Goal: Information Seeking & Learning: Understand process/instructions

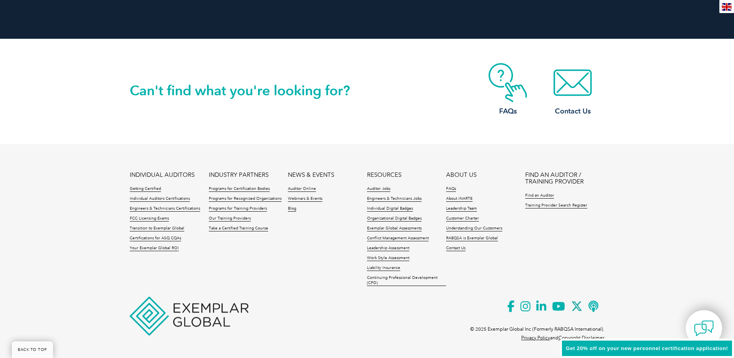
scroll to position [1812, 0]
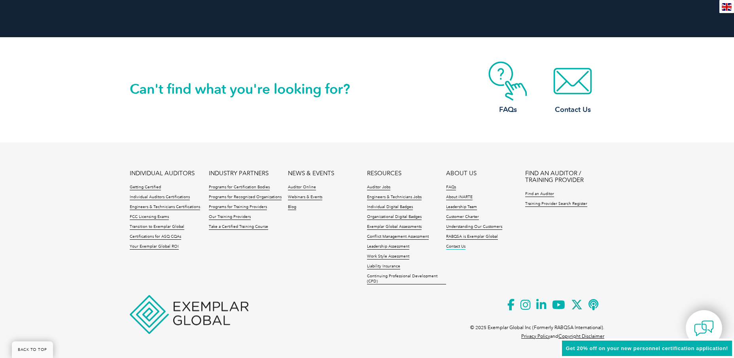
click at [452, 247] on link "Contact Us" at bounding box center [455, 247] width 19 height 6
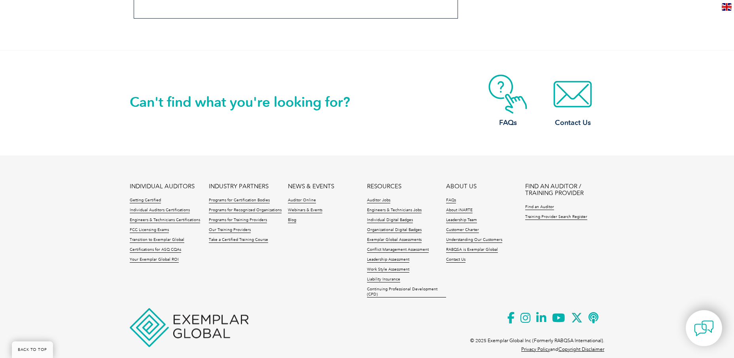
scroll to position [700, 0]
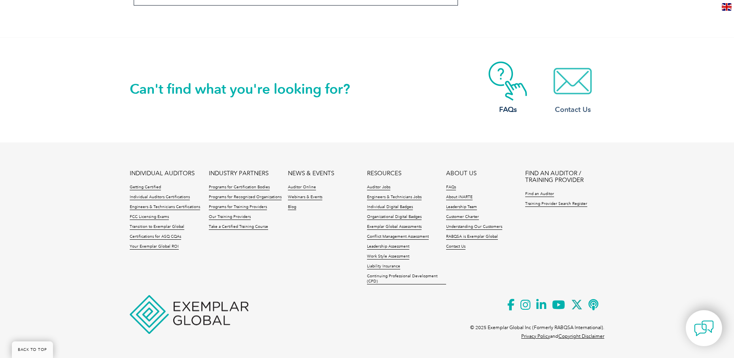
click at [561, 111] on h3 "Contact Us" at bounding box center [572, 110] width 63 height 10
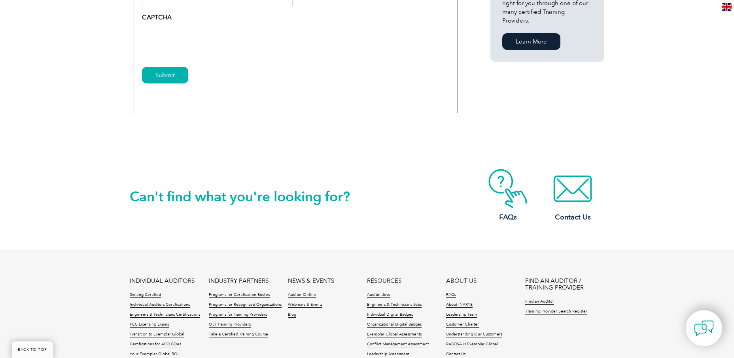
scroll to position [700, 0]
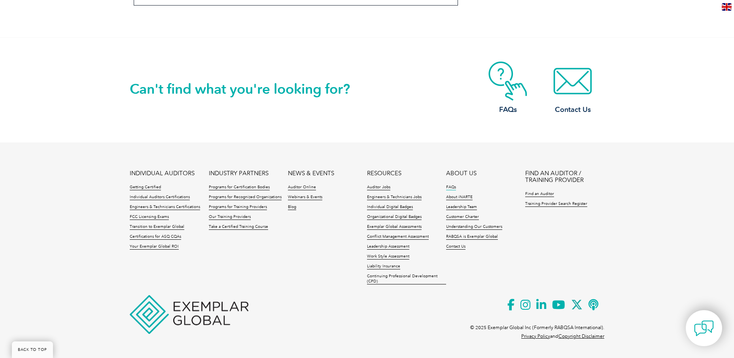
click at [452, 187] on link "FAQs" at bounding box center [451, 188] width 10 height 6
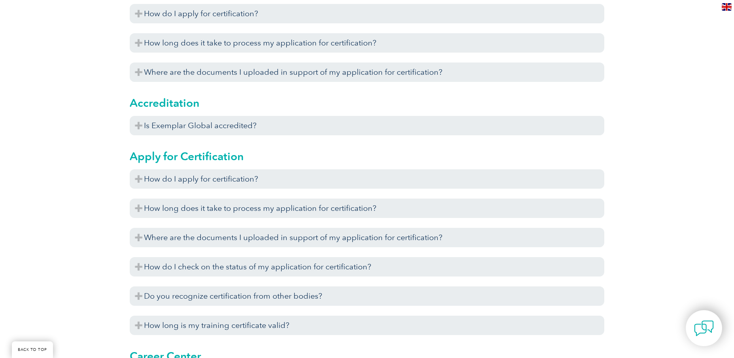
scroll to position [316, 0]
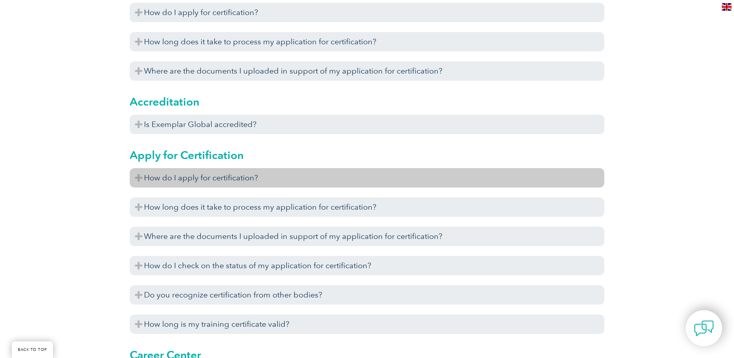
click at [142, 178] on h3 "How do I apply for certification?" at bounding box center [367, 177] width 475 height 19
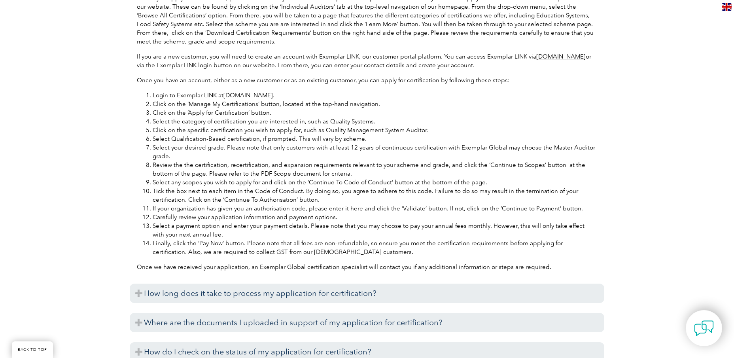
scroll to position [475, 0]
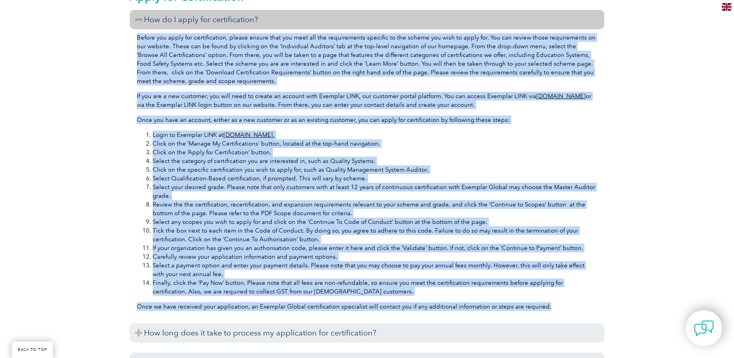
drag, startPoint x: 137, startPoint y: 37, endPoint x: 558, endPoint y: 301, distance: 497.2
click at [558, 301] on div "Before you apply for certification, please ensure that you meet all the require…" at bounding box center [367, 173] width 475 height 288
copy div "Loremi dol sitam con adipiscingeli, seddoe tempor inci utl etdo mag ali enimadm…"
click at [493, 213] on li "Review the the certification, recertification, and expansion requirements relev…" at bounding box center [375, 208] width 445 height 17
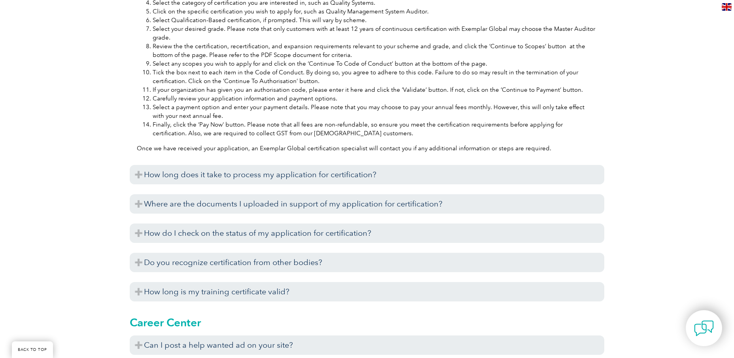
scroll to position [672, 0]
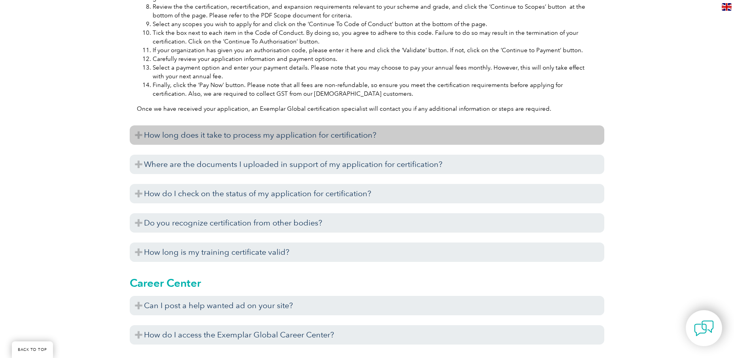
click at [139, 136] on h3 "How long does it take to process my application for certification?" at bounding box center [367, 134] width 475 height 19
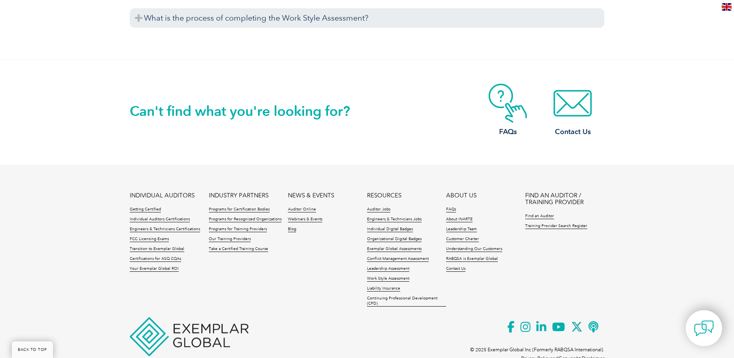
scroll to position [3401, 0]
click at [460, 268] on link "Contact Us" at bounding box center [455, 268] width 19 height 6
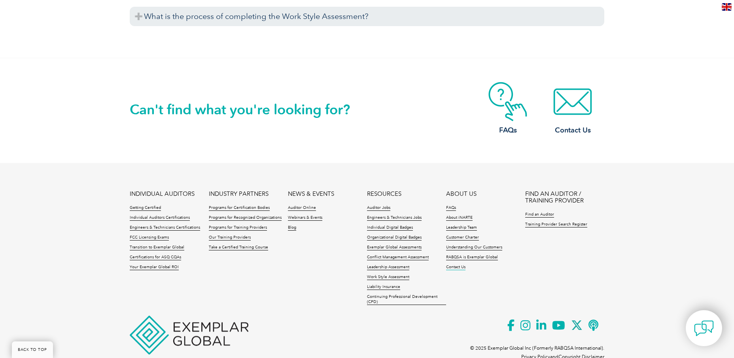
scroll to position [3422, 0]
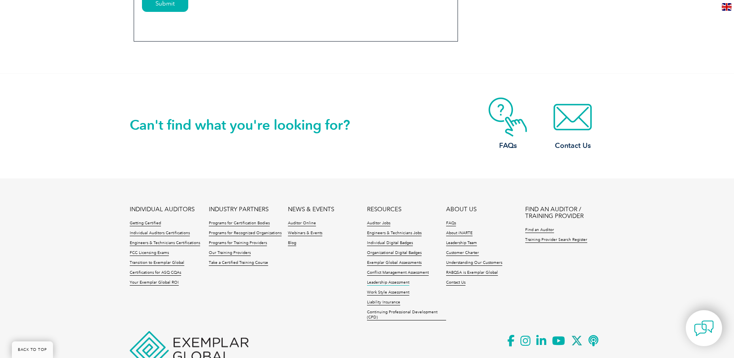
scroll to position [700, 0]
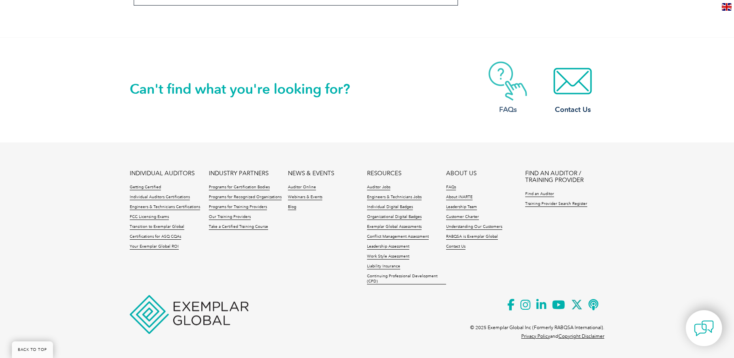
click at [499, 105] on h3 "FAQs" at bounding box center [507, 110] width 63 height 10
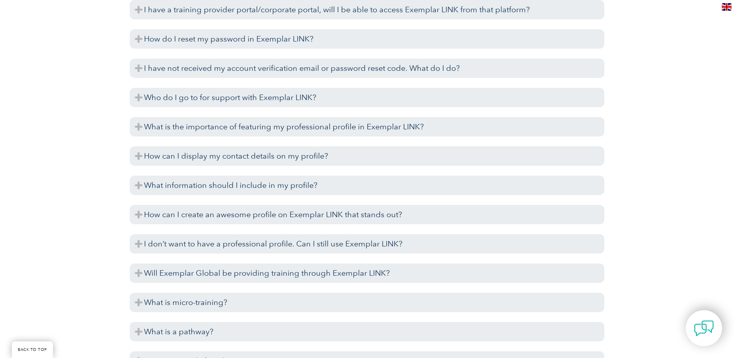
scroll to position [1701, 0]
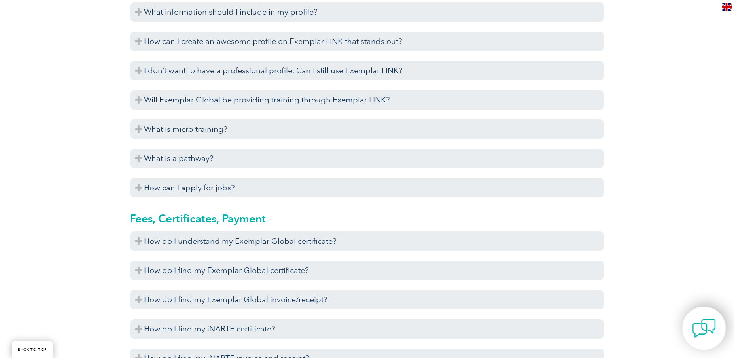
click at [697, 327] on img at bounding box center [704, 328] width 24 height 24
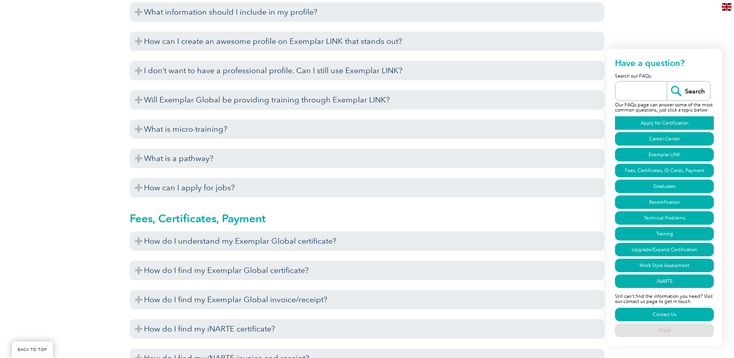
click at [669, 124] on link "Apply for Certification" at bounding box center [664, 122] width 99 height 13
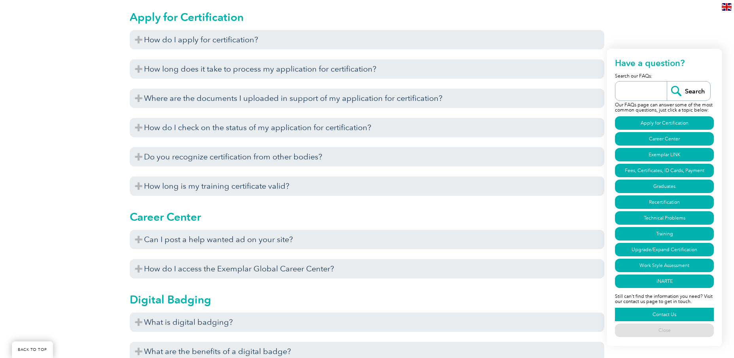
click at [663, 314] on link "Contact Us" at bounding box center [664, 314] width 99 height 13
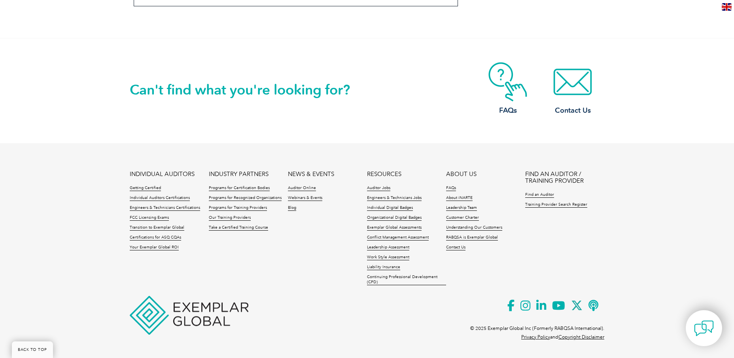
scroll to position [700, 0]
click at [459, 248] on link "Contact Us" at bounding box center [455, 247] width 19 height 6
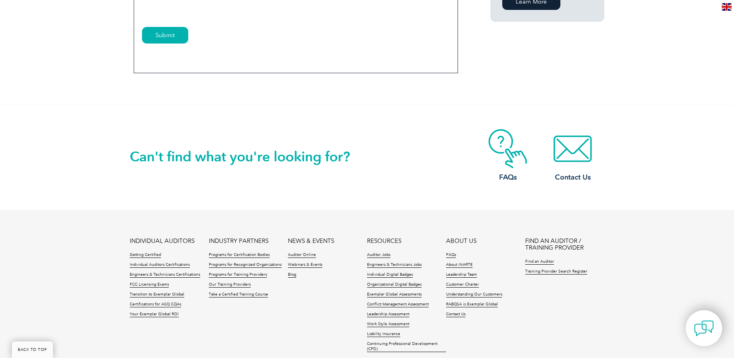
scroll to position [672, 0]
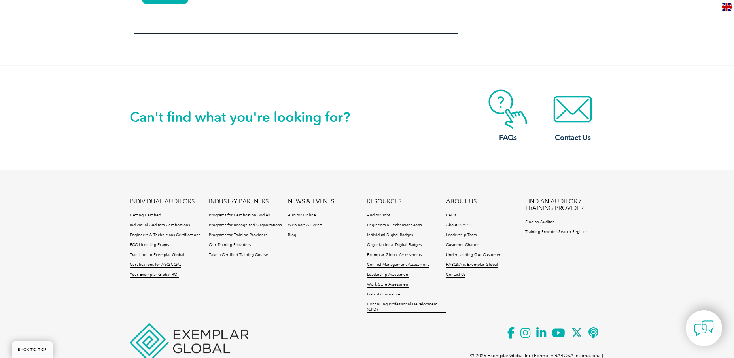
drag, startPoint x: 270, startPoint y: 119, endPoint x: 274, endPoint y: 119, distance: 4.0
click at [270, 119] on h2 "Can't find what you're looking for?" at bounding box center [248, 117] width 237 height 13
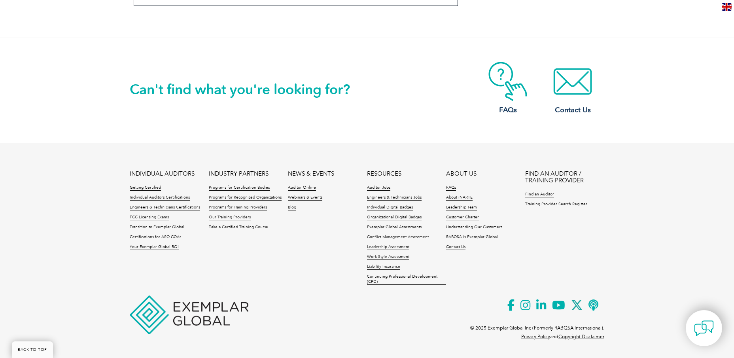
scroll to position [700, 0]
click at [574, 84] on img at bounding box center [572, 81] width 63 height 40
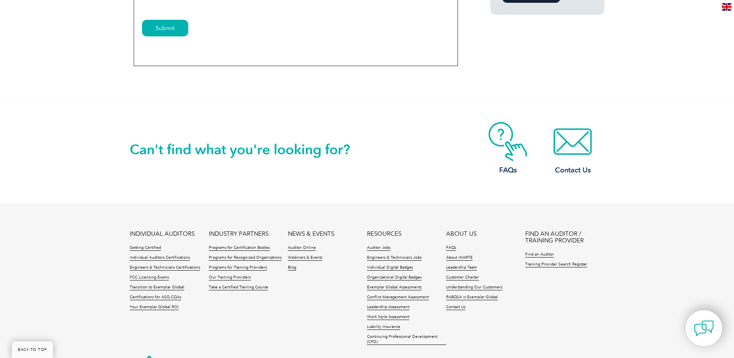
scroll to position [621, 0]
